Goal: Navigation & Orientation: Find specific page/section

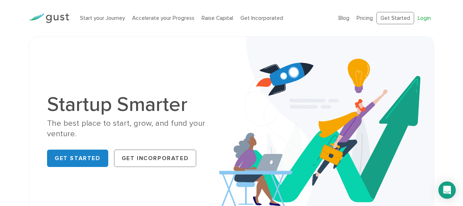
click at [422, 18] on link "Login" at bounding box center [423, 18] width 13 height 7
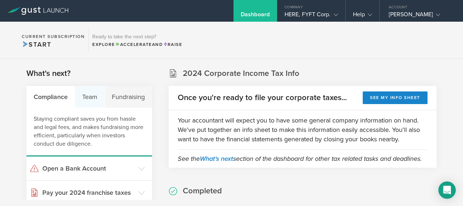
click at [93, 100] on div "Team" at bounding box center [90, 97] width 30 height 22
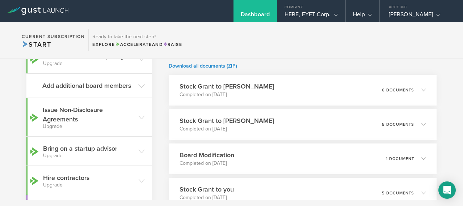
scroll to position [140, 0]
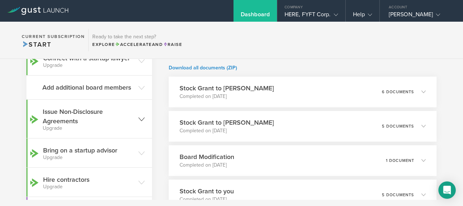
click at [141, 119] on icon at bounding box center [141, 119] width 7 height 7
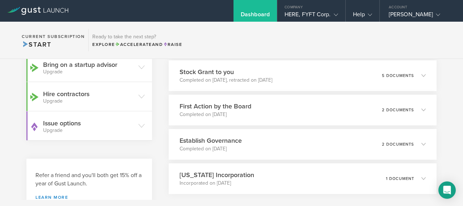
scroll to position [398, 0]
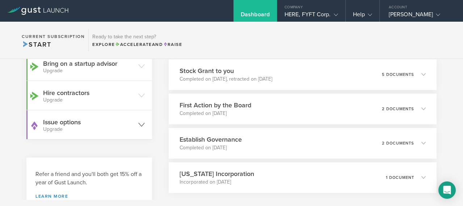
click at [142, 124] on icon at bounding box center [141, 125] width 7 height 7
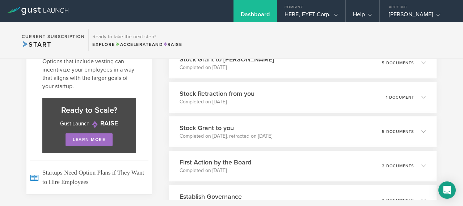
scroll to position [341, 0]
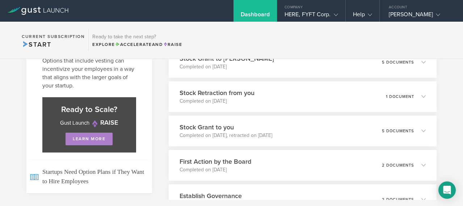
click at [90, 138] on link "learn more" at bounding box center [88, 139] width 47 height 13
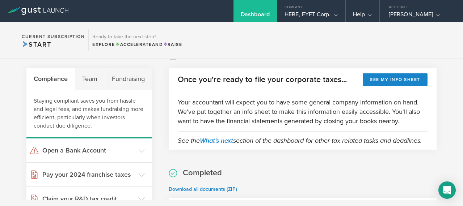
scroll to position [22, 0]
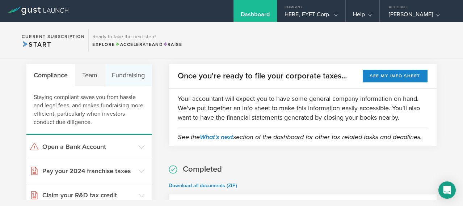
click at [129, 75] on div "Fundraising" at bounding box center [128, 75] width 47 height 22
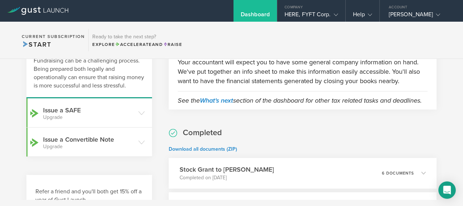
scroll to position [59, 0]
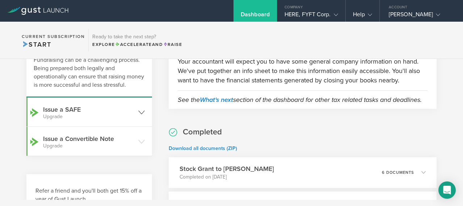
click at [140, 113] on icon at bounding box center [141, 112] width 7 height 7
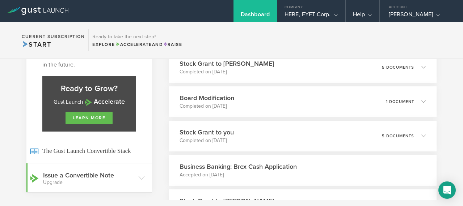
scroll to position [200, 0]
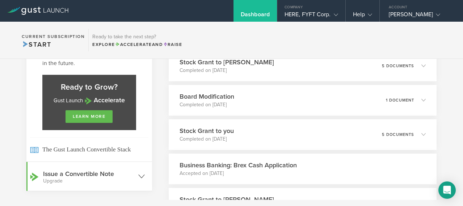
click at [144, 179] on icon at bounding box center [141, 176] width 7 height 7
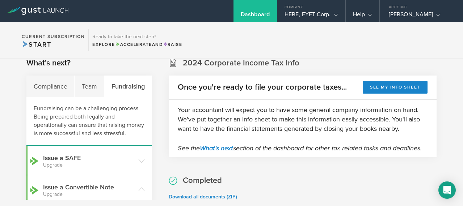
scroll to position [0, 0]
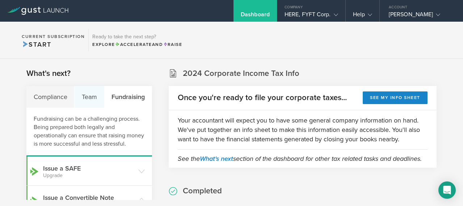
click at [88, 95] on div "Team" at bounding box center [90, 97] width 30 height 22
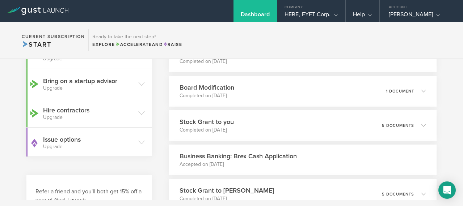
scroll to position [201, 0]
